Goal: Information Seeking & Learning: Check status

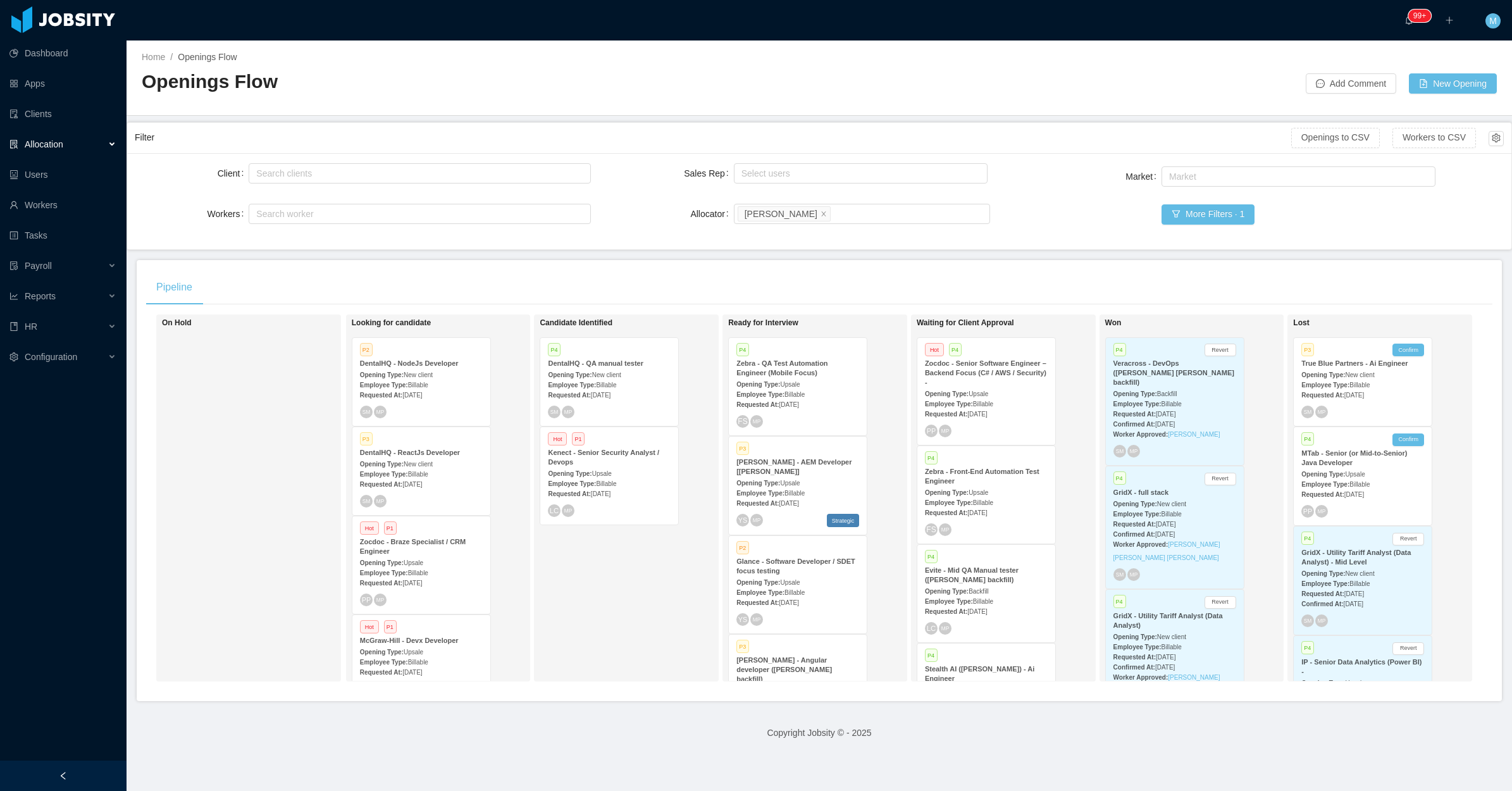
click at [84, 764] on div at bounding box center [63, 775] width 127 height 30
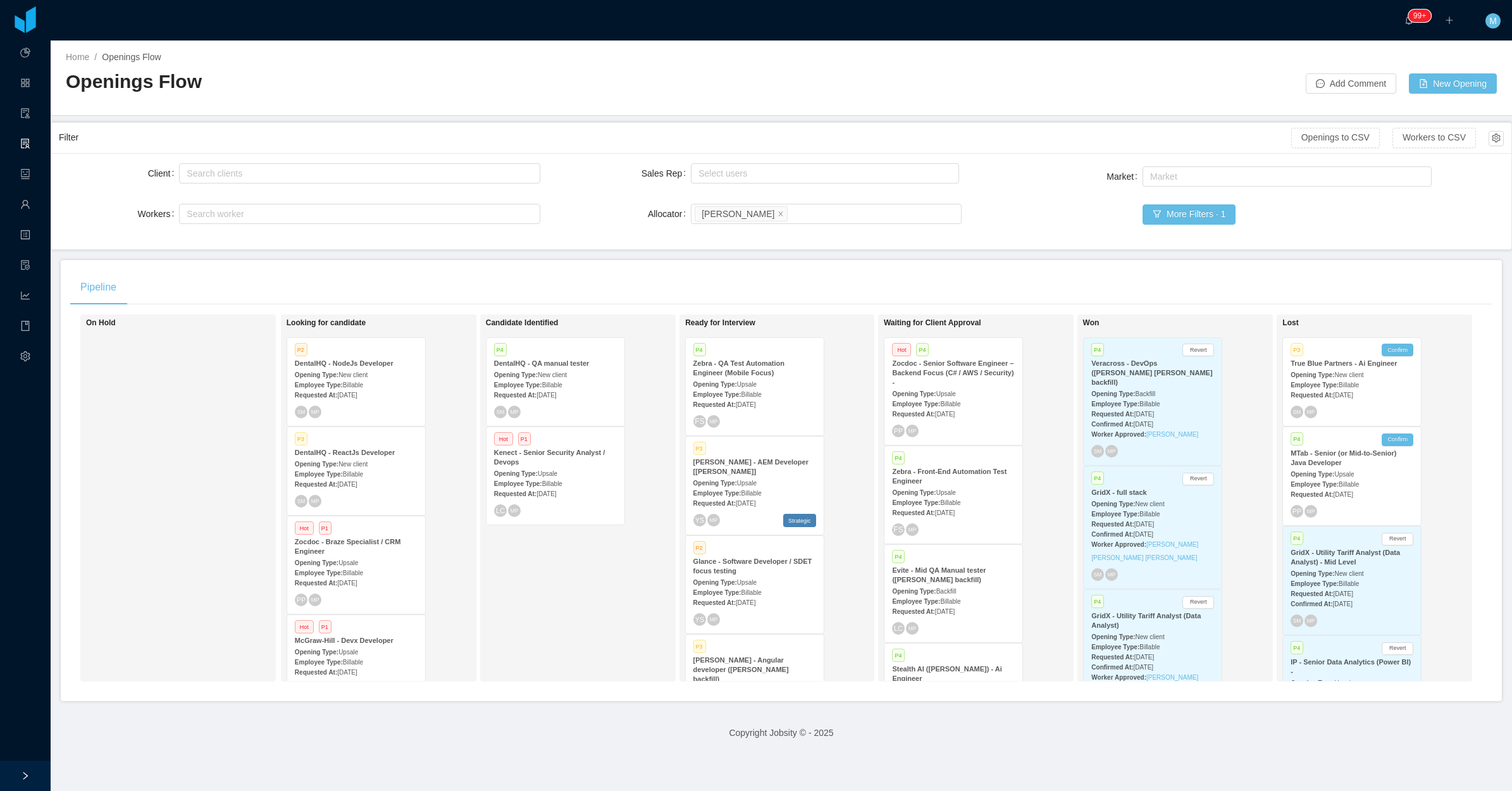
click at [494, 618] on div "Candidate Identified P4 DentalHQ - QA manual tester Opening Type: New client Em…" at bounding box center [574, 497] width 177 height 355
click at [761, 475] on div "P3 [PERSON_NAME] - AEM Developer [[PERSON_NAME]] Opening Type: Upsale Employee …" at bounding box center [754, 485] width 138 height 98
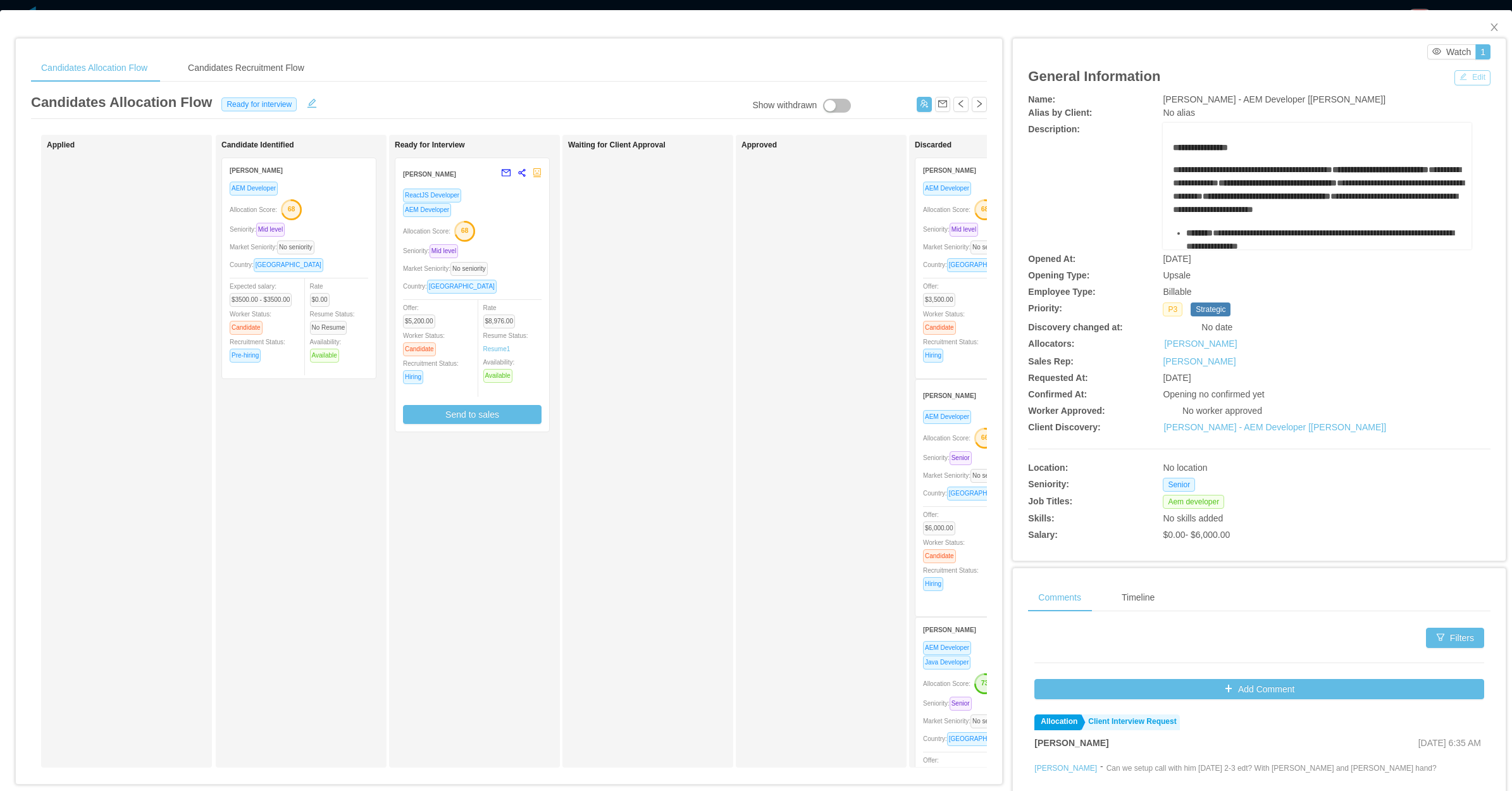
drag, startPoint x: 1466, startPoint y: 77, endPoint x: 1445, endPoint y: 86, distance: 22.8
click at [1466, 78] on button "Edit" at bounding box center [1472, 78] width 36 height 15
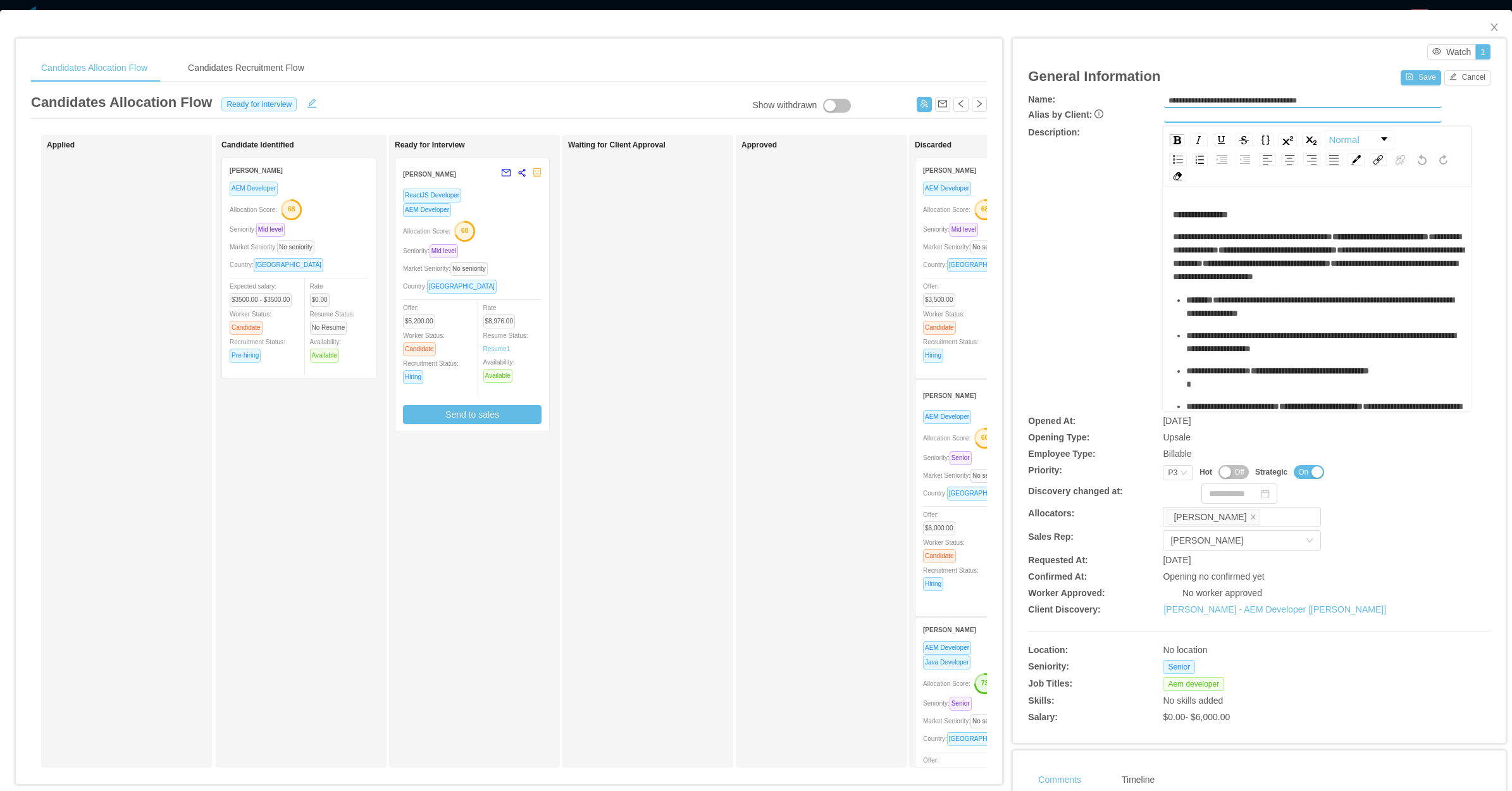
click at [1160, 484] on div "Discovery changed at:" at bounding box center [1115, 490] width 173 height 13
click at [1168, 473] on div "P3" at bounding box center [1173, 473] width 10 height 14
drag, startPoint x: 1163, startPoint y: 516, endPoint x: 1299, endPoint y: 288, distance: 265.5
click at [1163, 514] on li "P2" at bounding box center [1169, 512] width 29 height 21
click at [1400, 64] on div "General Information Save Cancel" at bounding box center [1259, 76] width 462 height 34
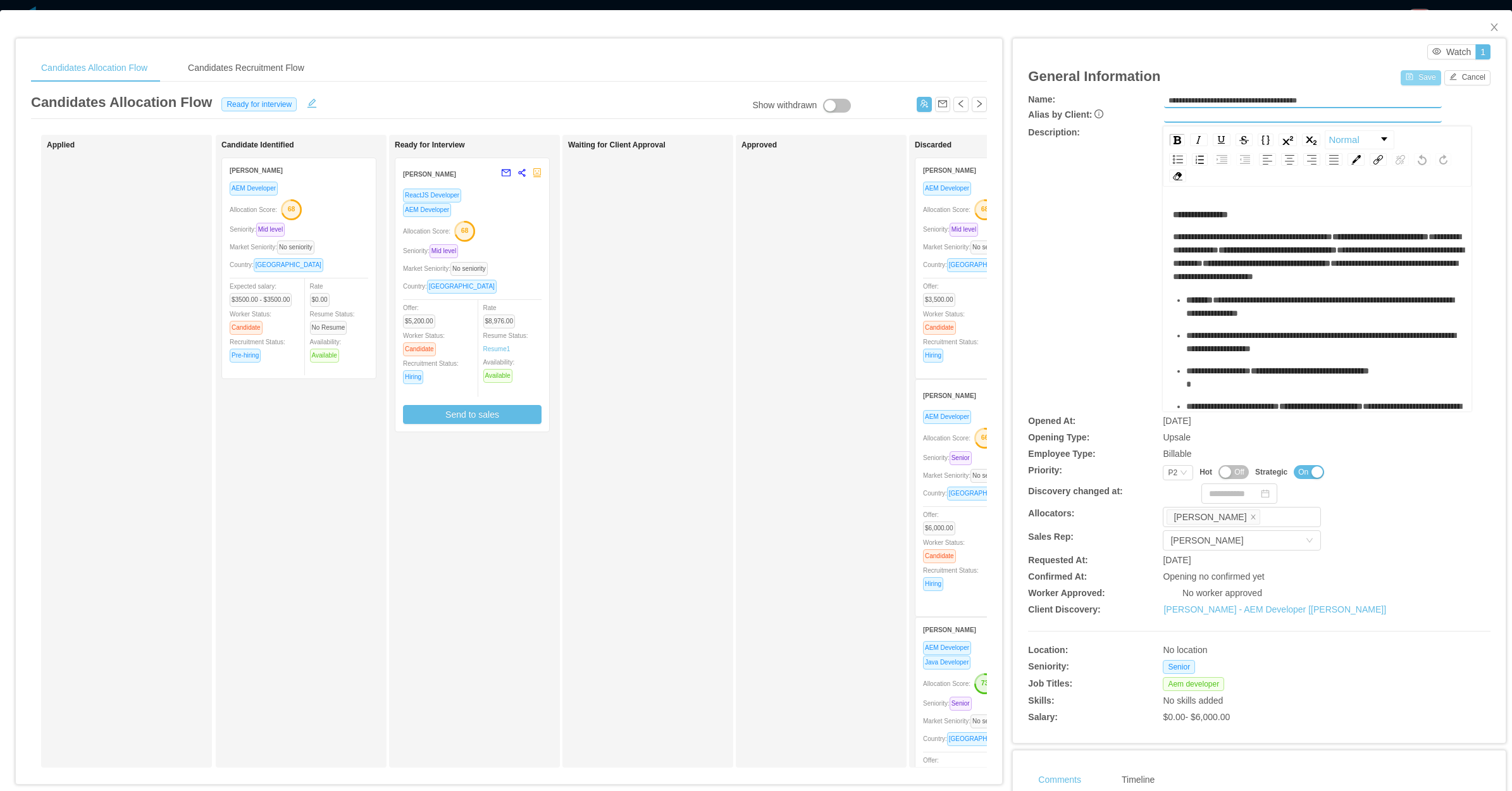
click at [1403, 77] on button "Save" at bounding box center [1421, 78] width 40 height 15
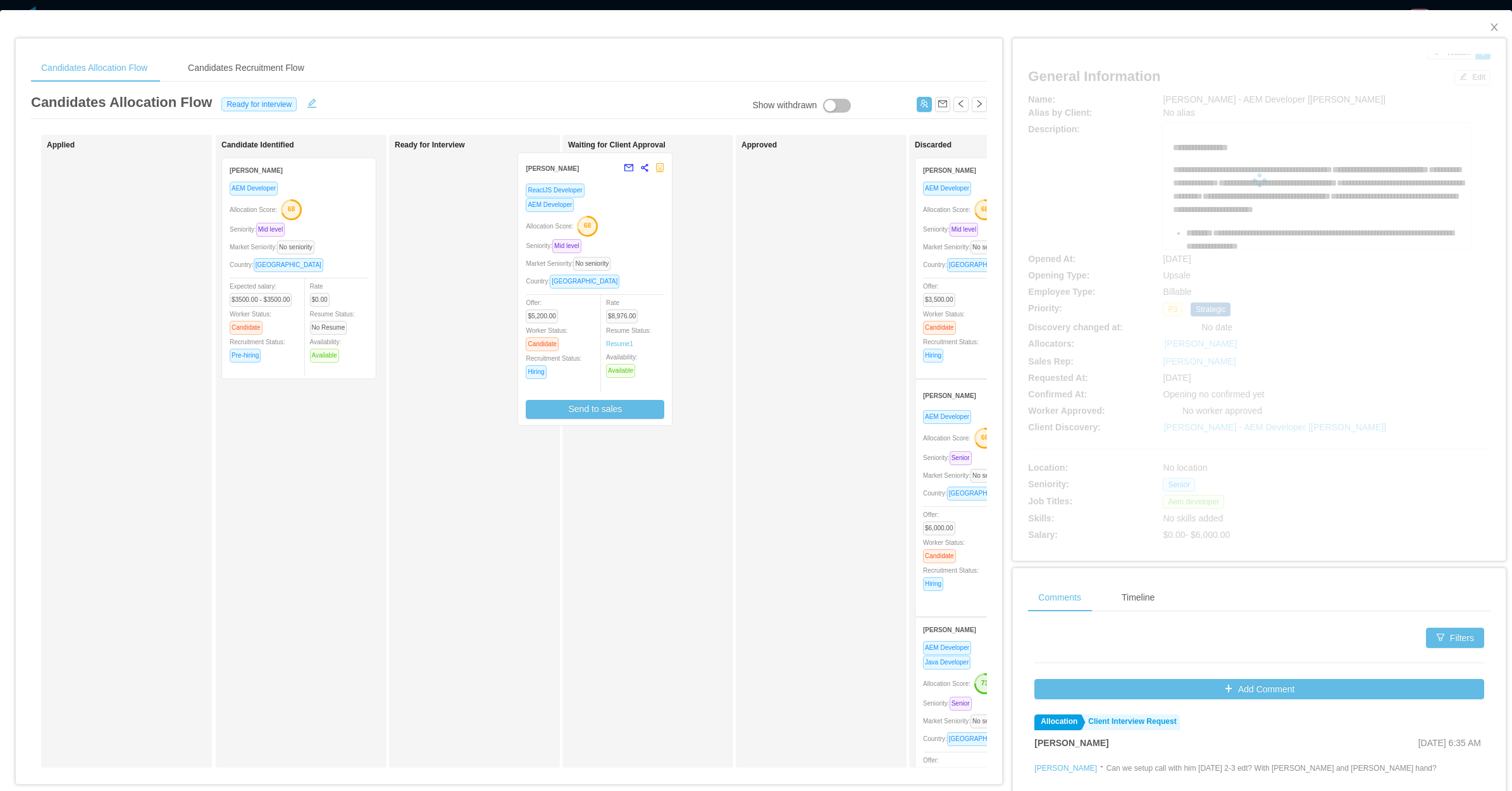
drag, startPoint x: 546, startPoint y: 291, endPoint x: 676, endPoint y: 281, distance: 130.4
click at [671, 285] on div "Applied Candidate Identified [PERSON_NAME] AEM Developer Allocation Score: 68 S…" at bounding box center [509, 456] width 956 height 642
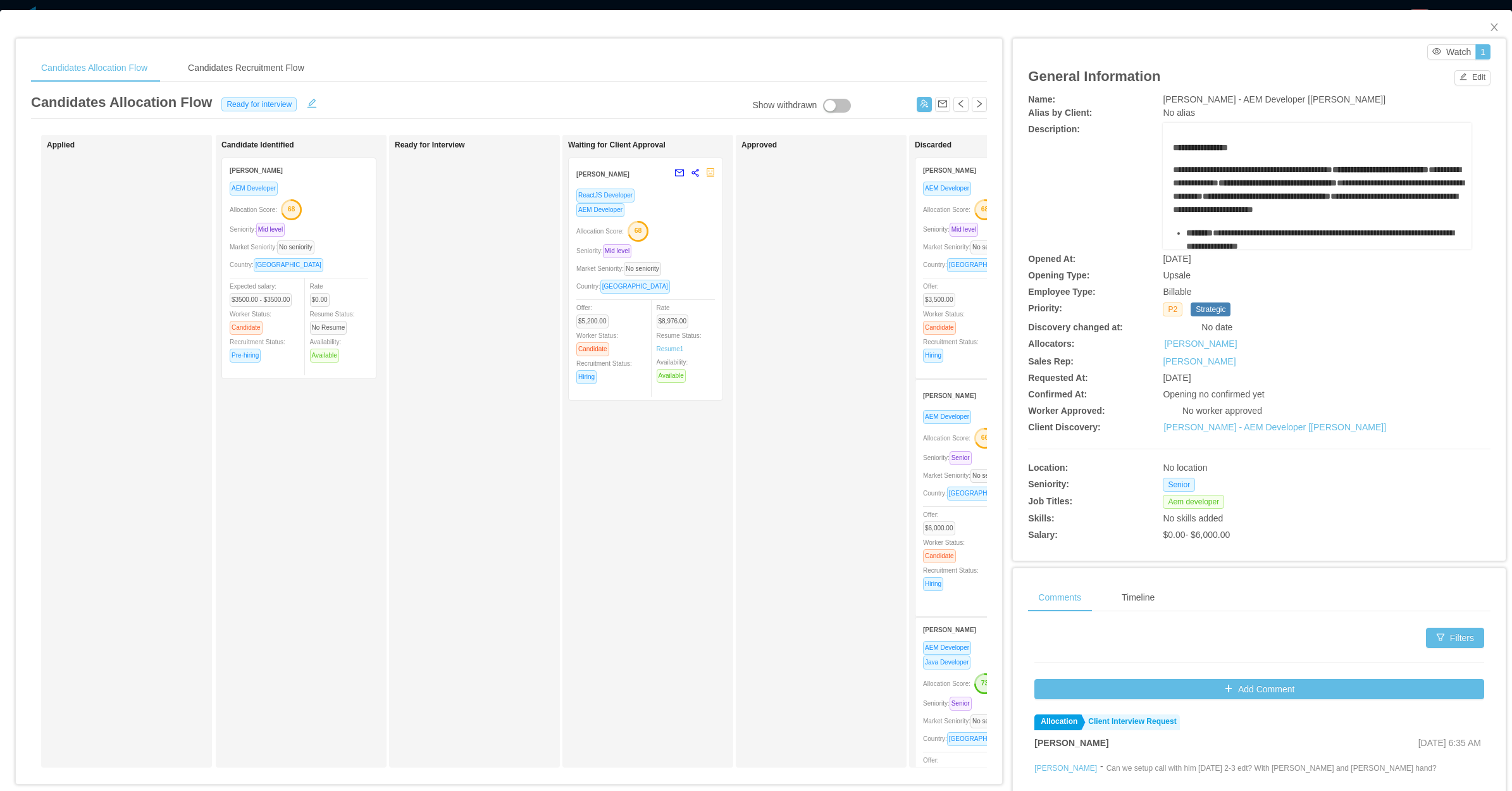
click at [661, 255] on div "Seniority: Mid level" at bounding box center [645, 251] width 138 height 14
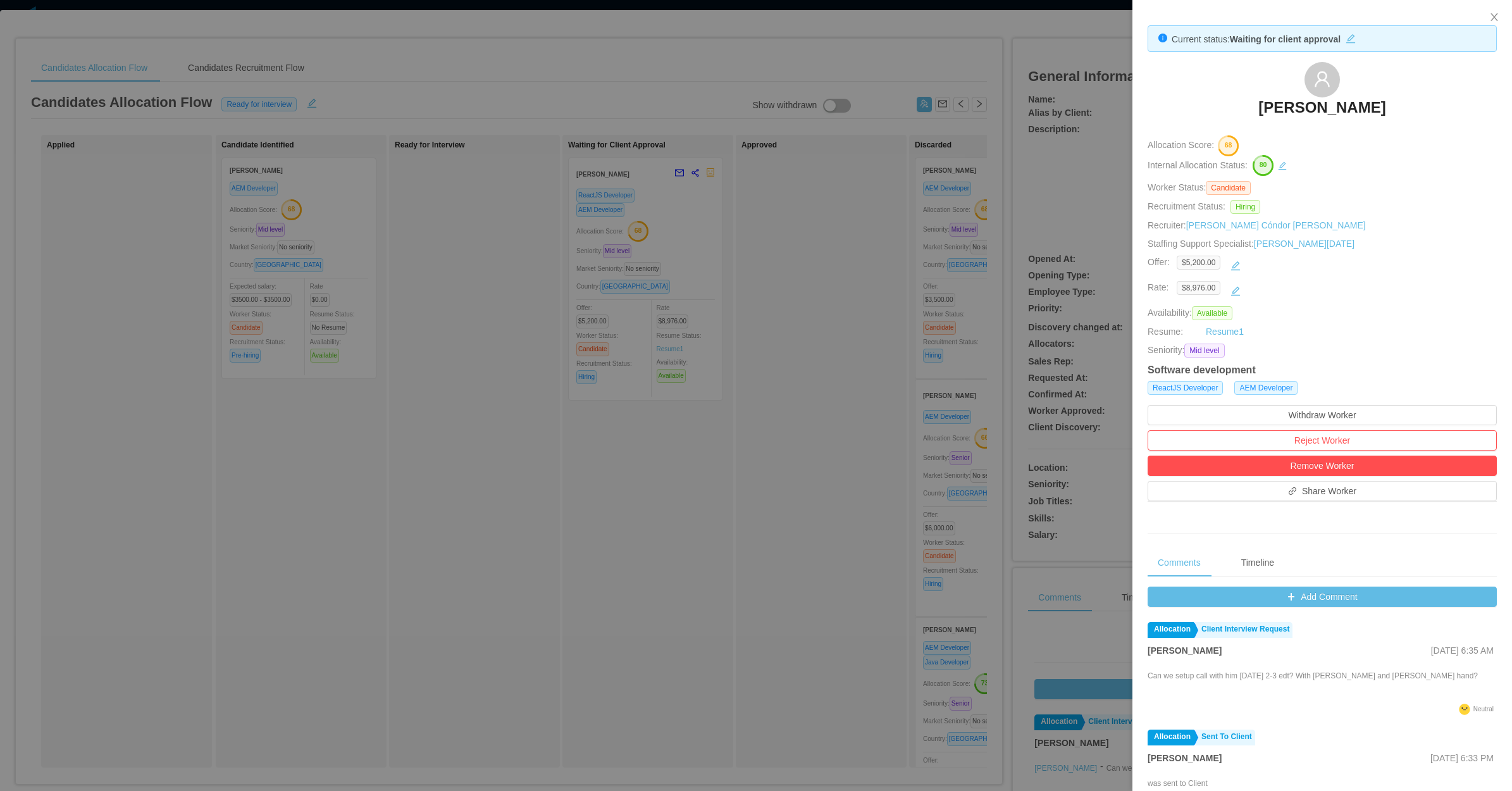
click at [835, 334] on div at bounding box center [756, 395] width 1512 height 791
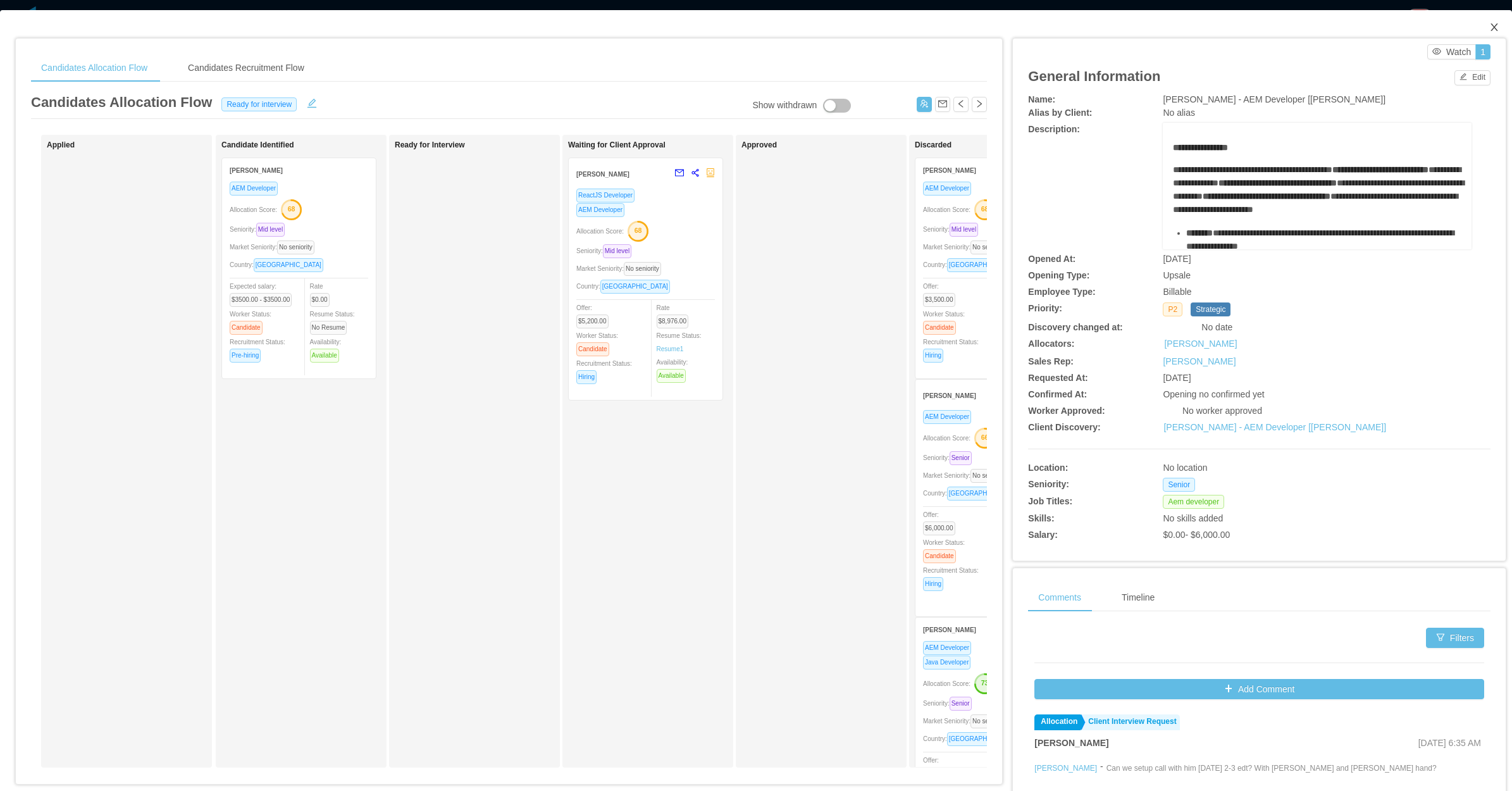
drag, startPoint x: 1487, startPoint y: 23, endPoint x: 1475, endPoint y: 29, distance: 13.4
click at [1489, 24] on icon "icon: close" at bounding box center [1494, 27] width 10 height 10
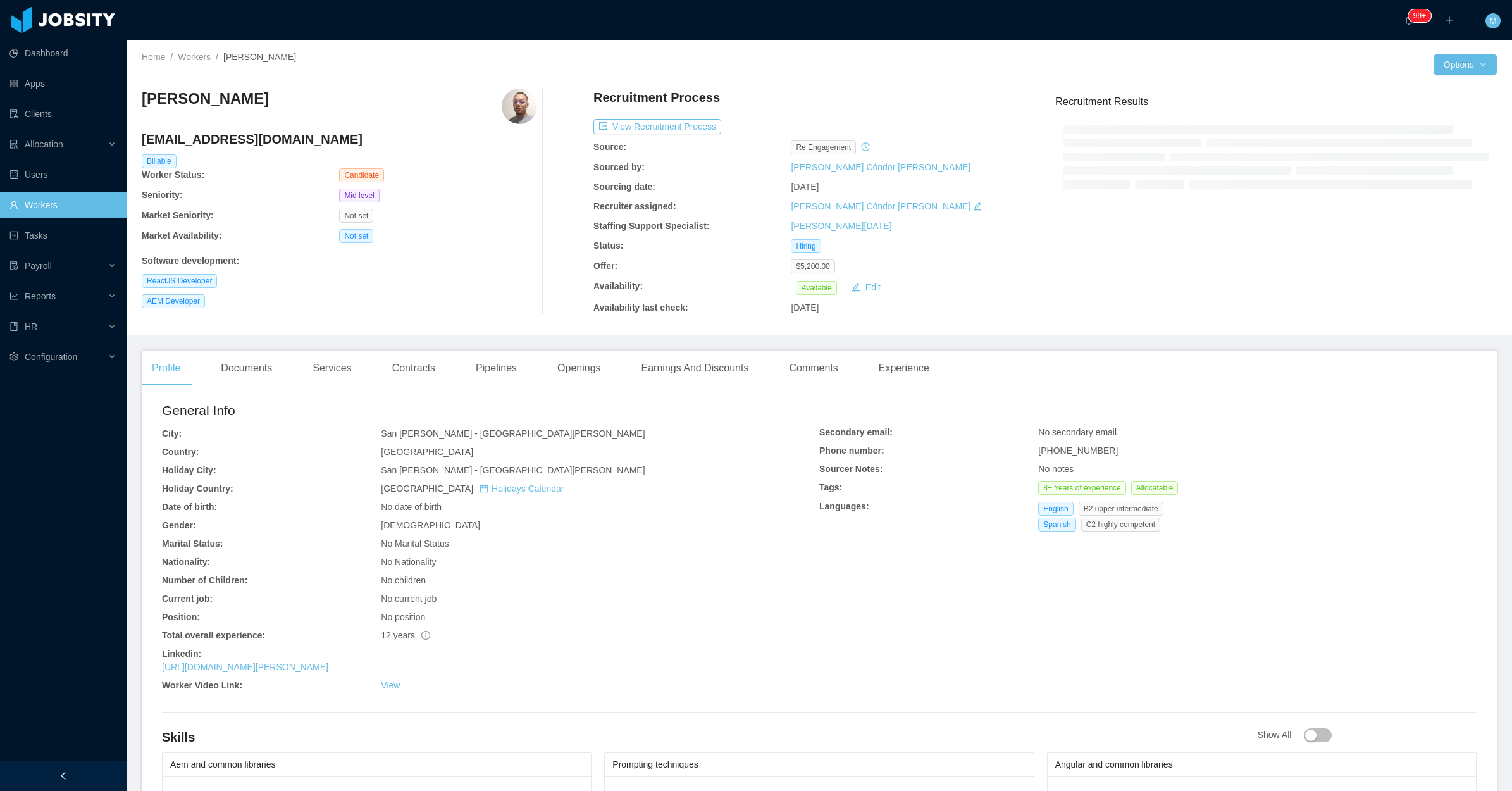
drag, startPoint x: 69, startPoint y: 203, endPoint x: 108, endPoint y: 188, distance: 41.8
click at [69, 203] on link "Workers" at bounding box center [63, 205] width 107 height 25
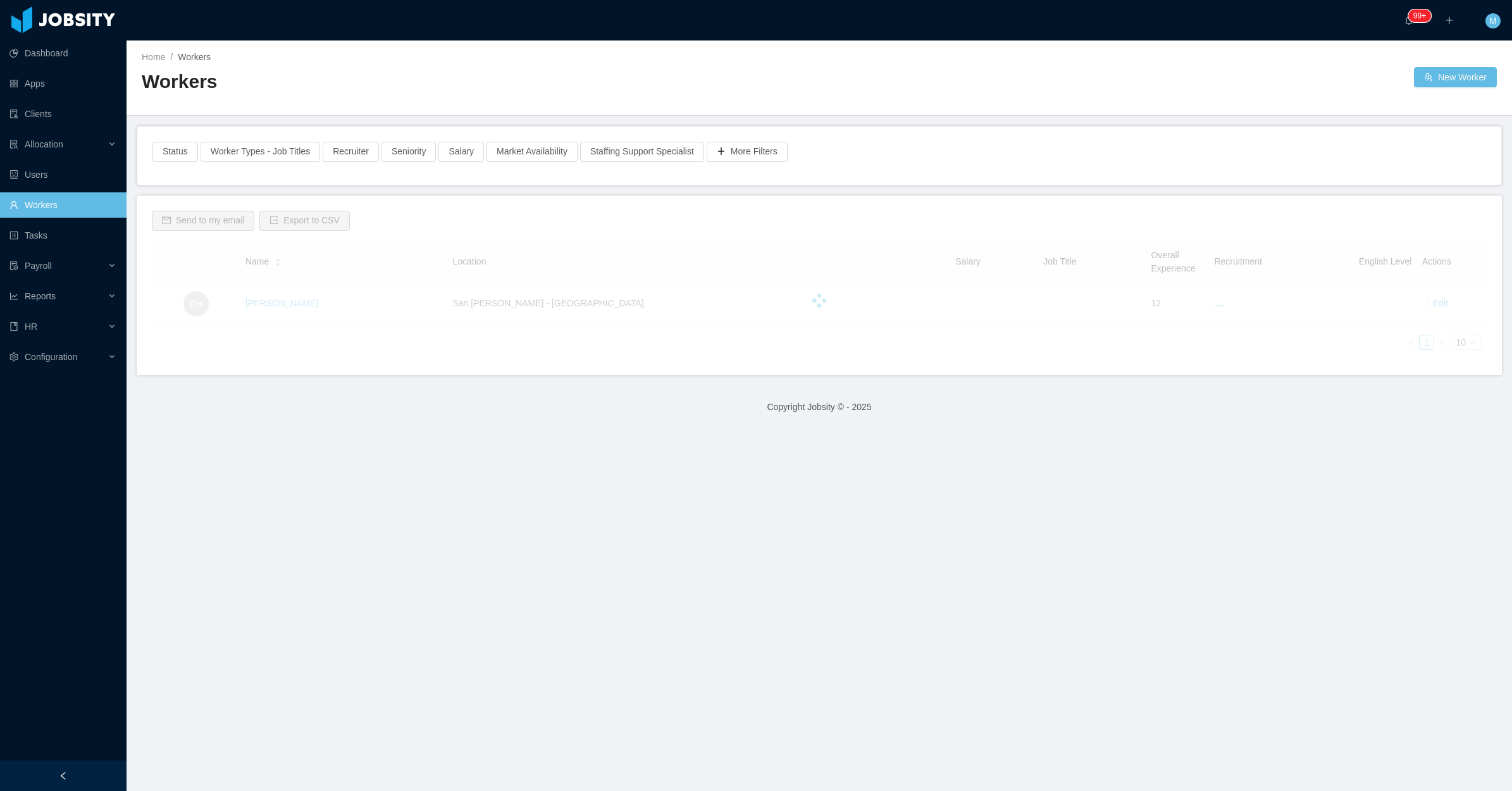
click at [435, 70] on h2 "Workers" at bounding box center [480, 82] width 678 height 26
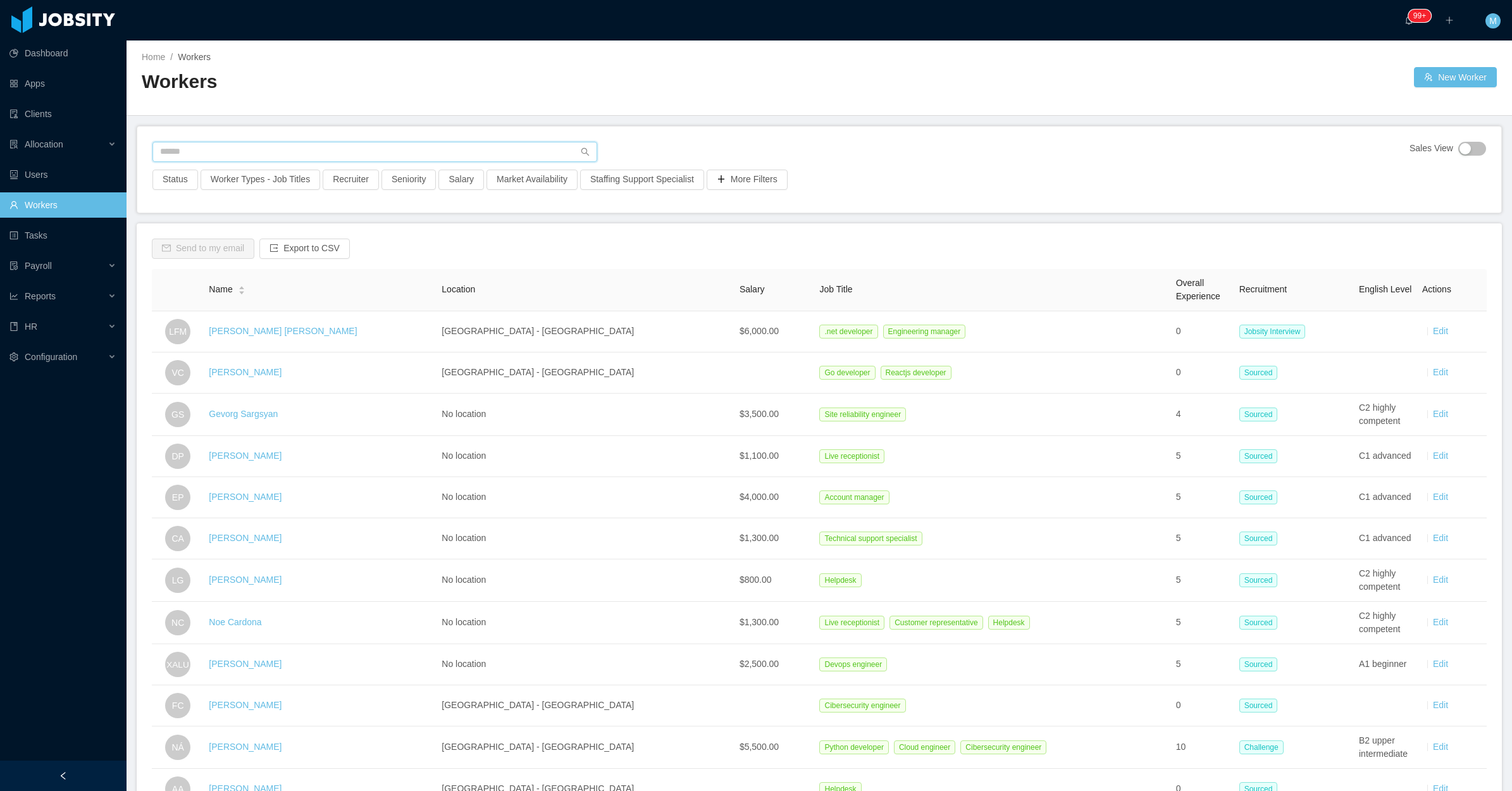
click at [240, 147] on input "text" at bounding box center [375, 152] width 445 height 21
paste input "**********"
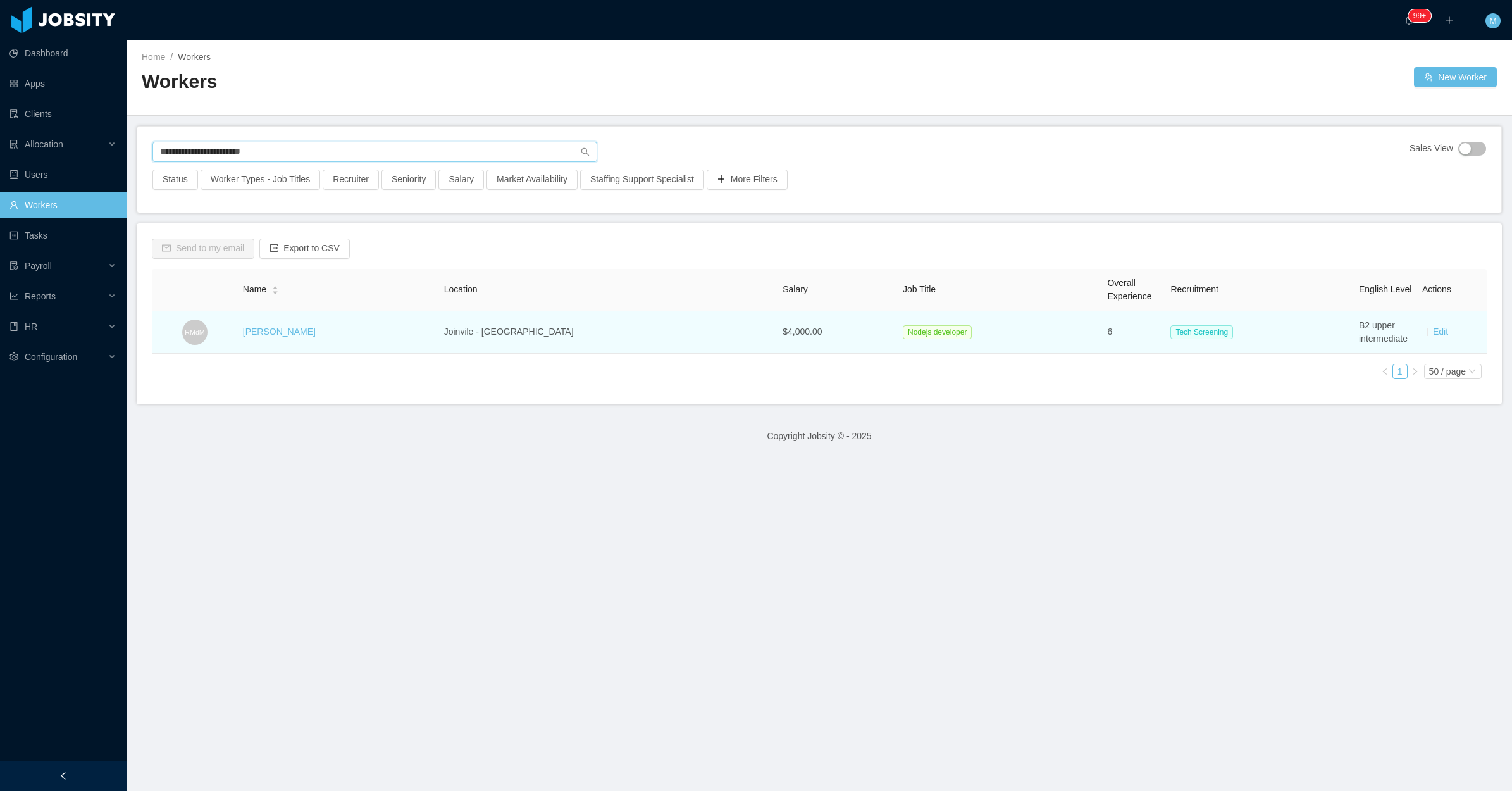
type input "**********"
drag, startPoint x: 371, startPoint y: 330, endPoint x: 250, endPoint y: 337, distance: 121.2
click at [250, 337] on td "Rodrigo Moreira de Matos" at bounding box center [338, 332] width 201 height 42
copy link "Rodrigo Moreira de Matos"
click at [302, 329] on link "Rodrigo Moreira de Matos" at bounding box center [280, 331] width 73 height 10
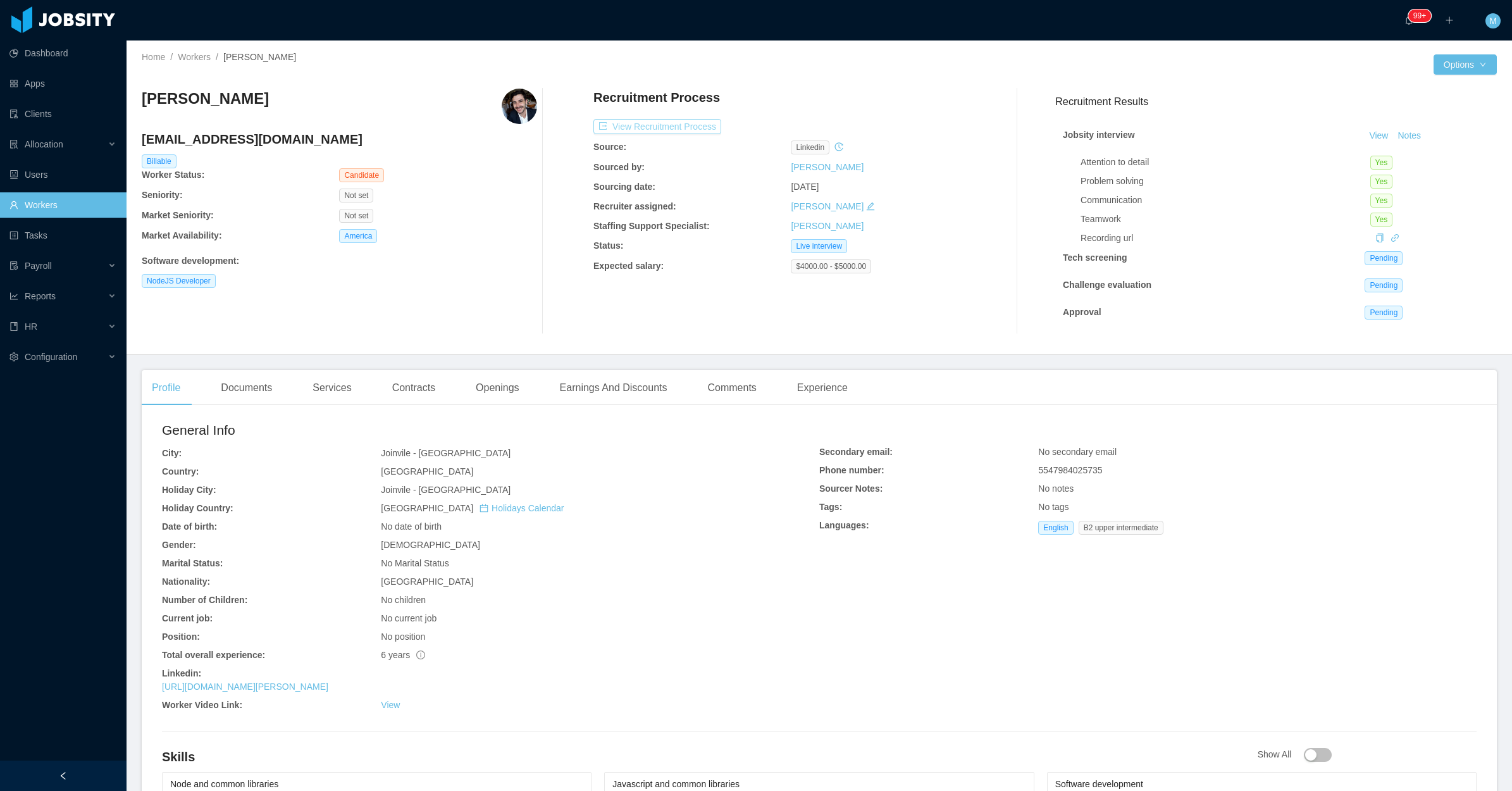
click at [671, 127] on button "View Recruitment Process" at bounding box center [657, 127] width 128 height 15
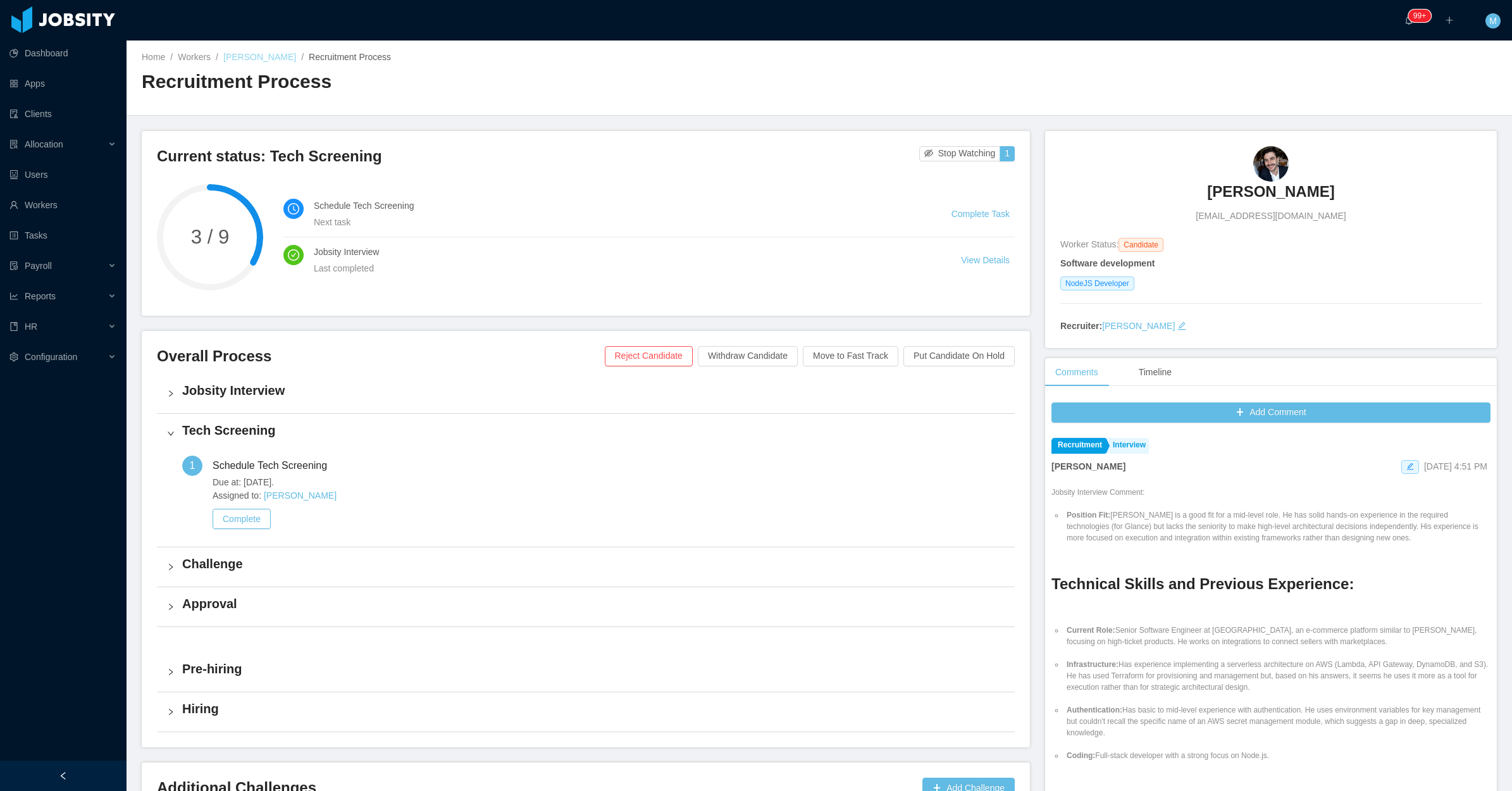
click at [292, 55] on link "Rodrigo Moreira de Matos" at bounding box center [260, 57] width 73 height 10
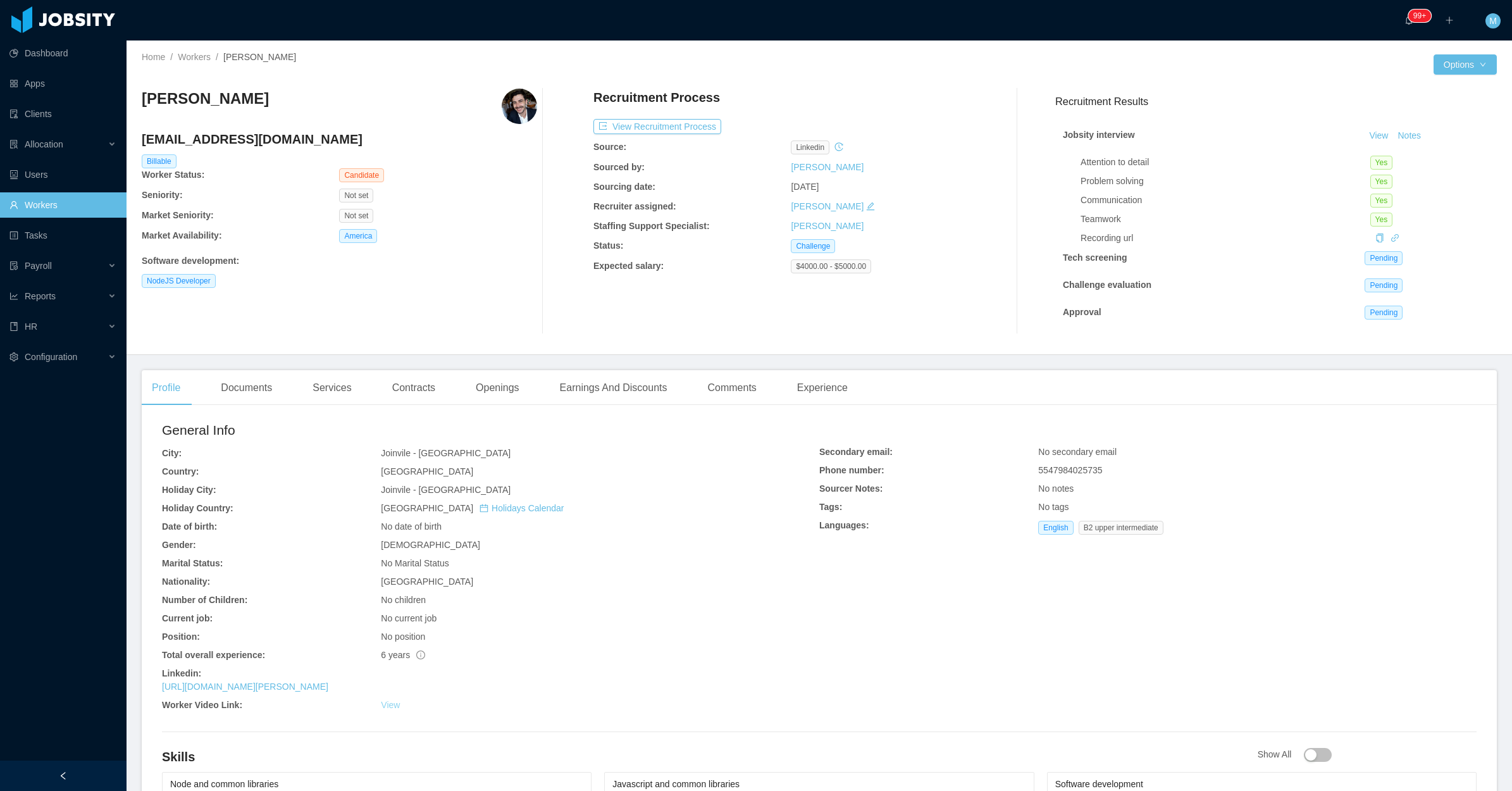
click at [384, 704] on link "View" at bounding box center [391, 705] width 19 height 10
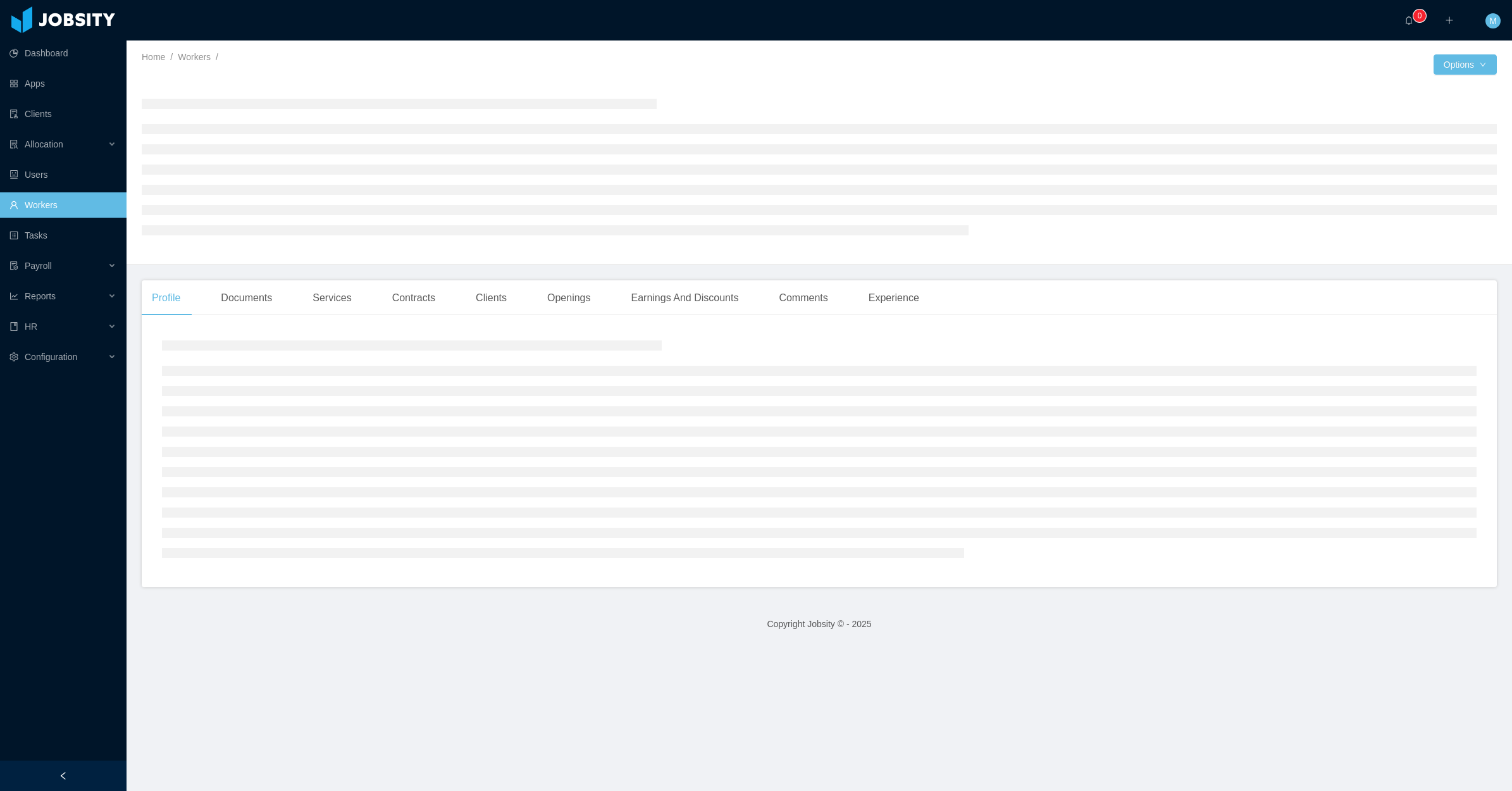
click at [87, 790] on div at bounding box center [63, 775] width 127 height 30
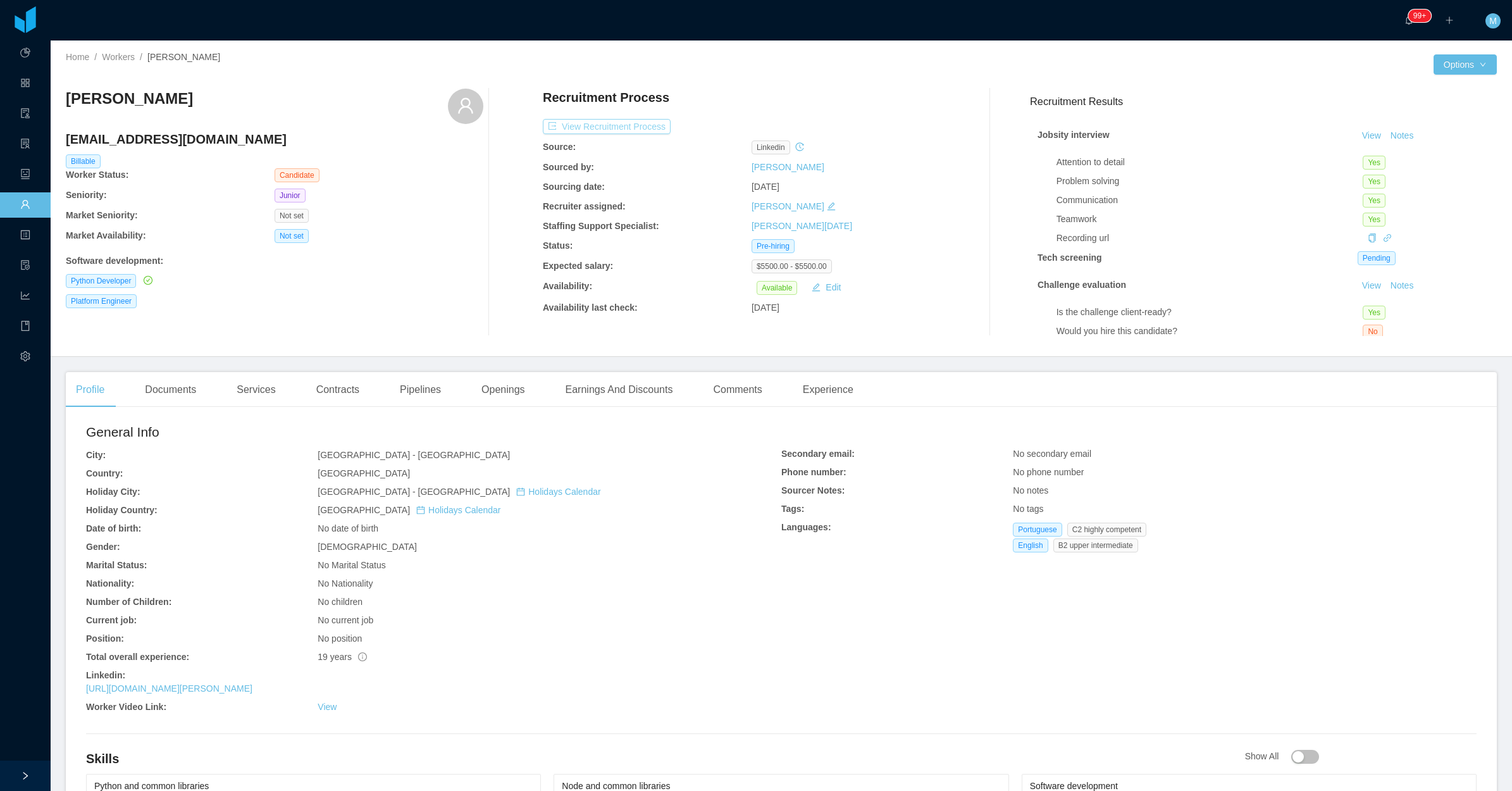
click at [608, 130] on button "View Recruitment Process" at bounding box center [606, 127] width 128 height 15
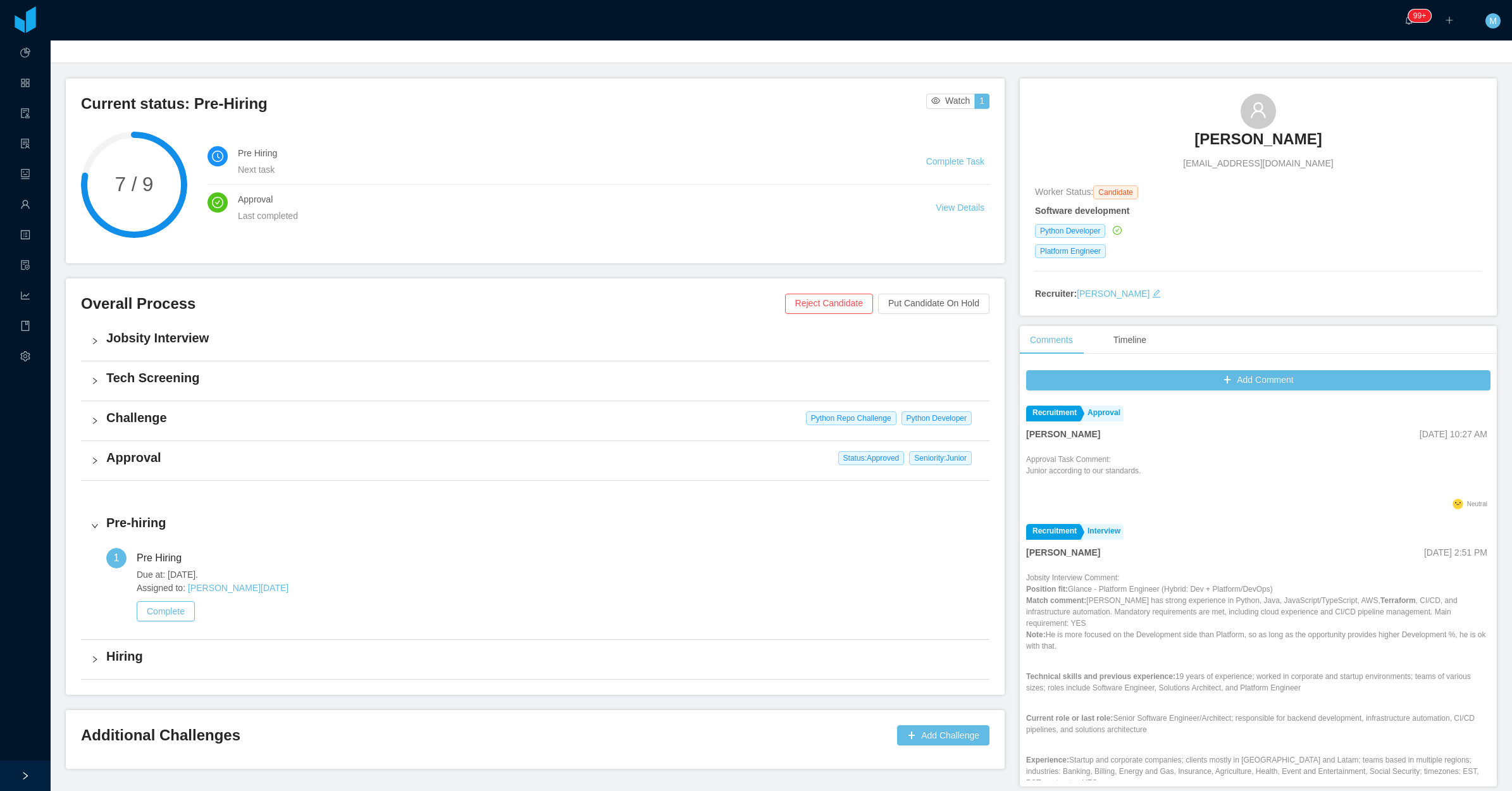
scroll to position [79, 0]
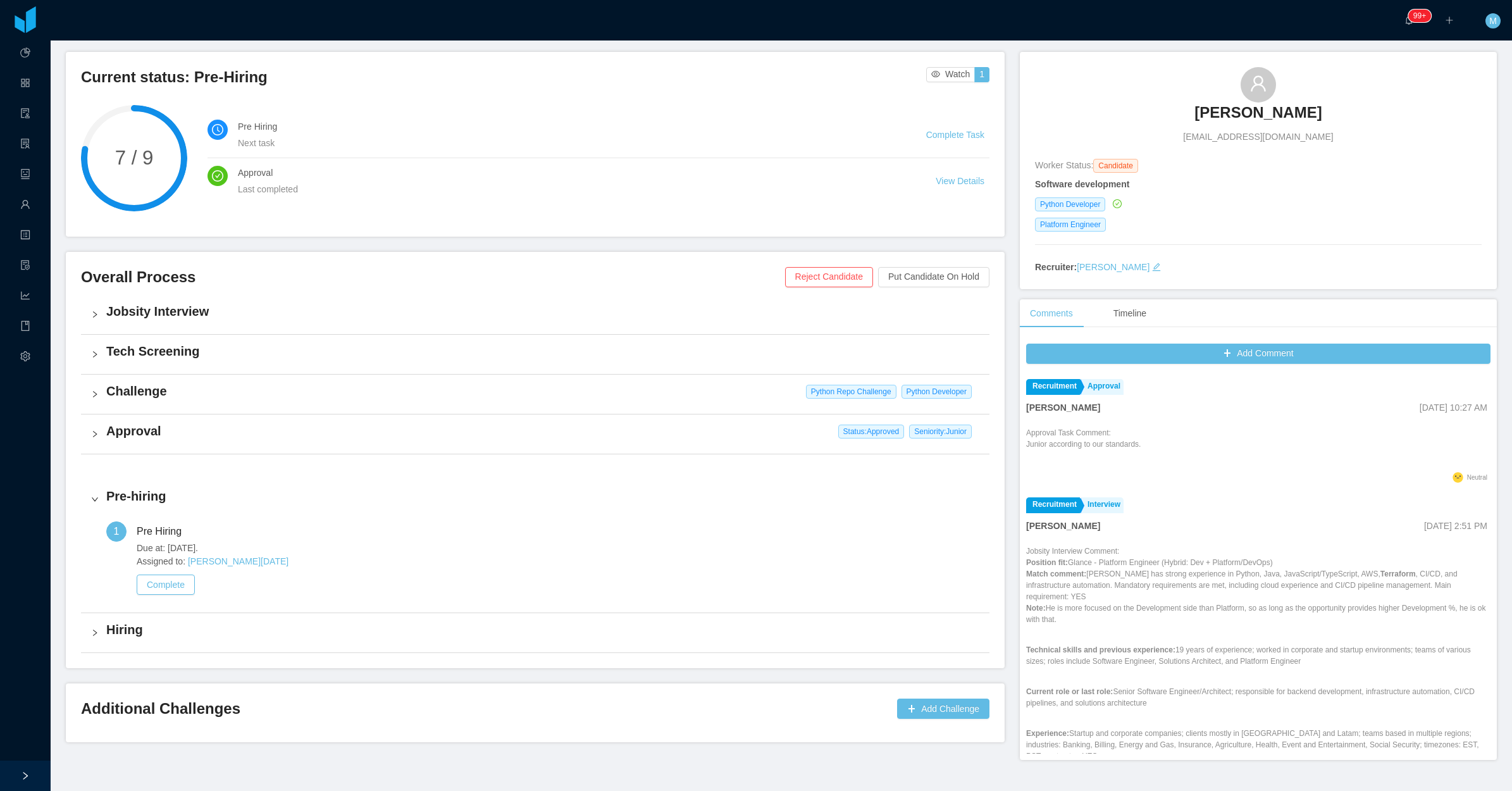
click at [108, 384] on h4 "Challenge" at bounding box center [543, 391] width 873 height 18
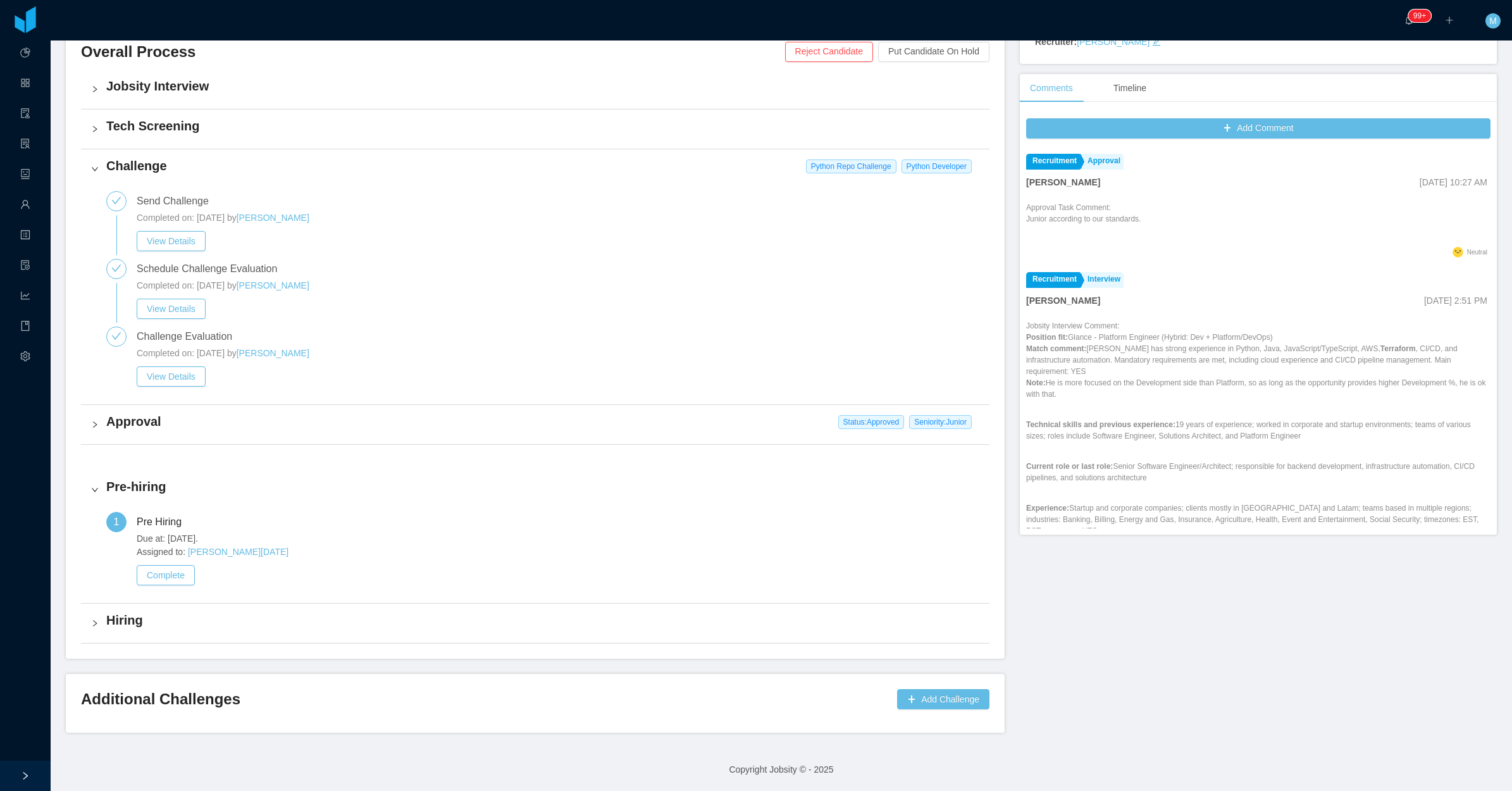
scroll to position [305, 0]
